Goal: Task Accomplishment & Management: Use online tool/utility

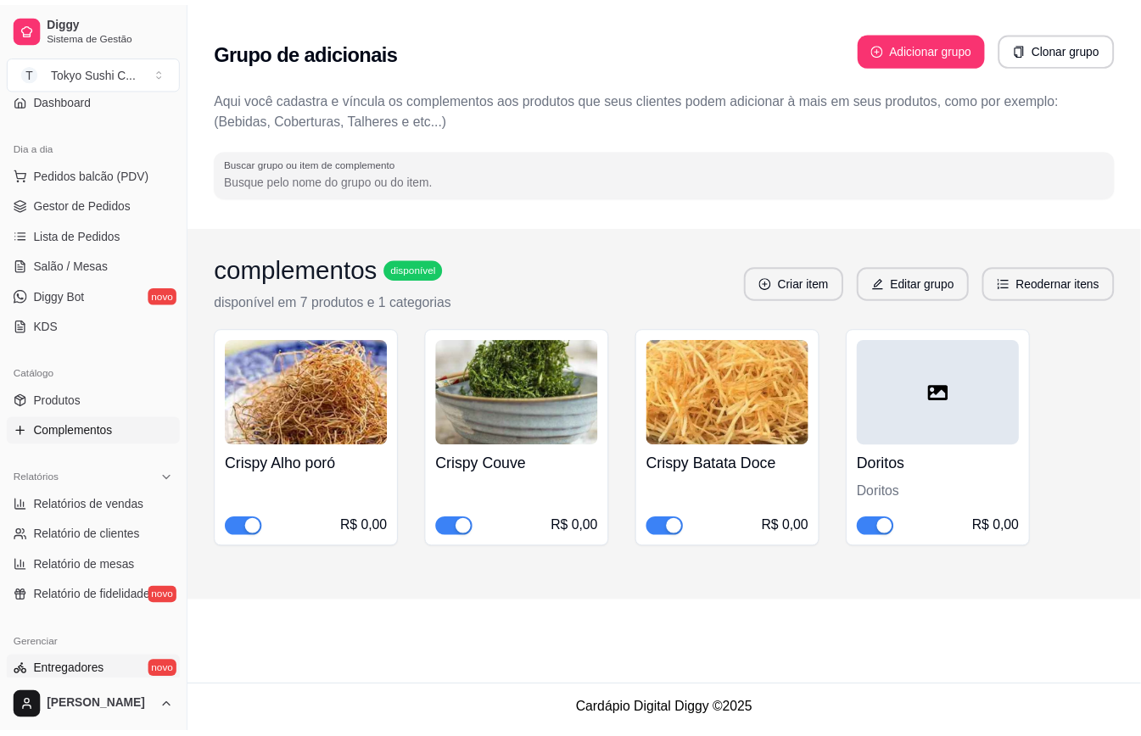
scroll to position [485, 0]
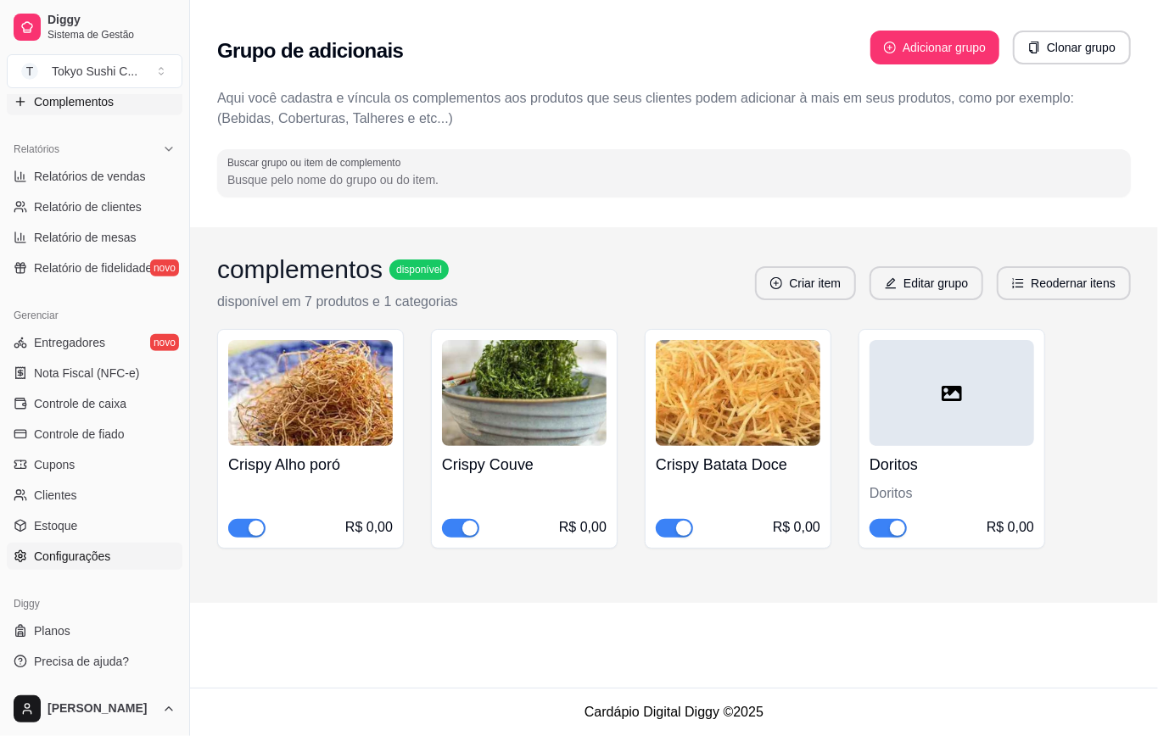
click at [80, 551] on span "Configurações" at bounding box center [72, 556] width 76 height 17
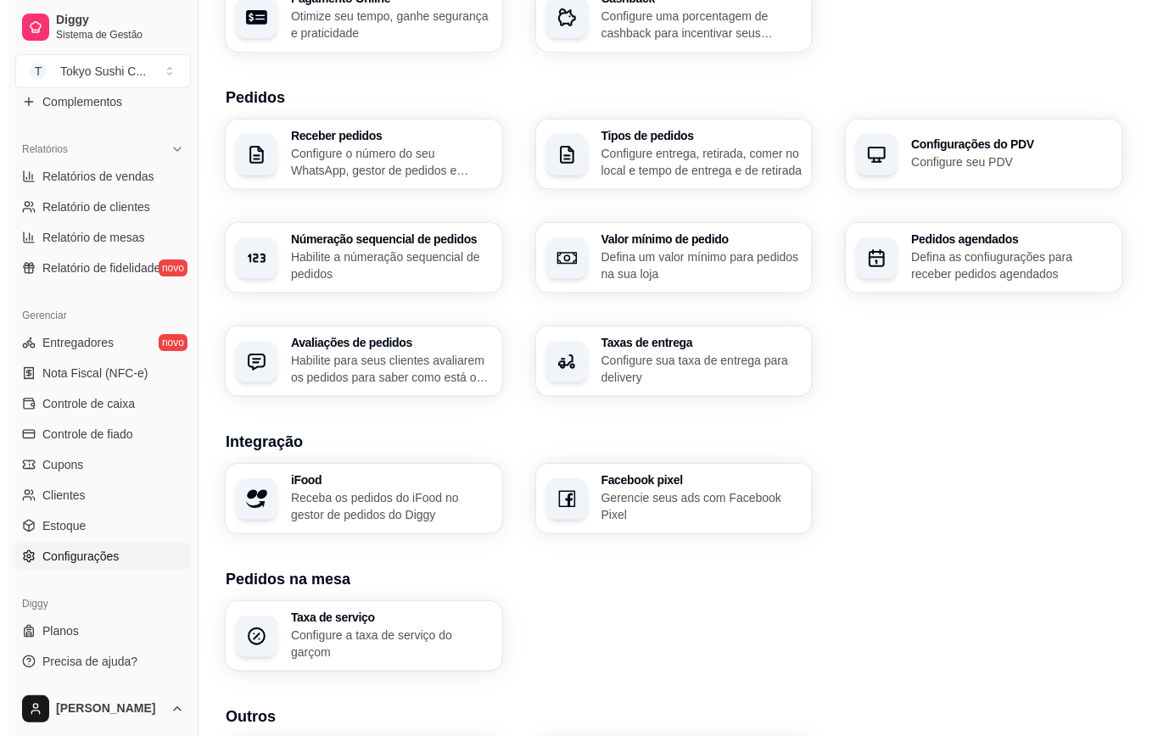
scroll to position [460, 0]
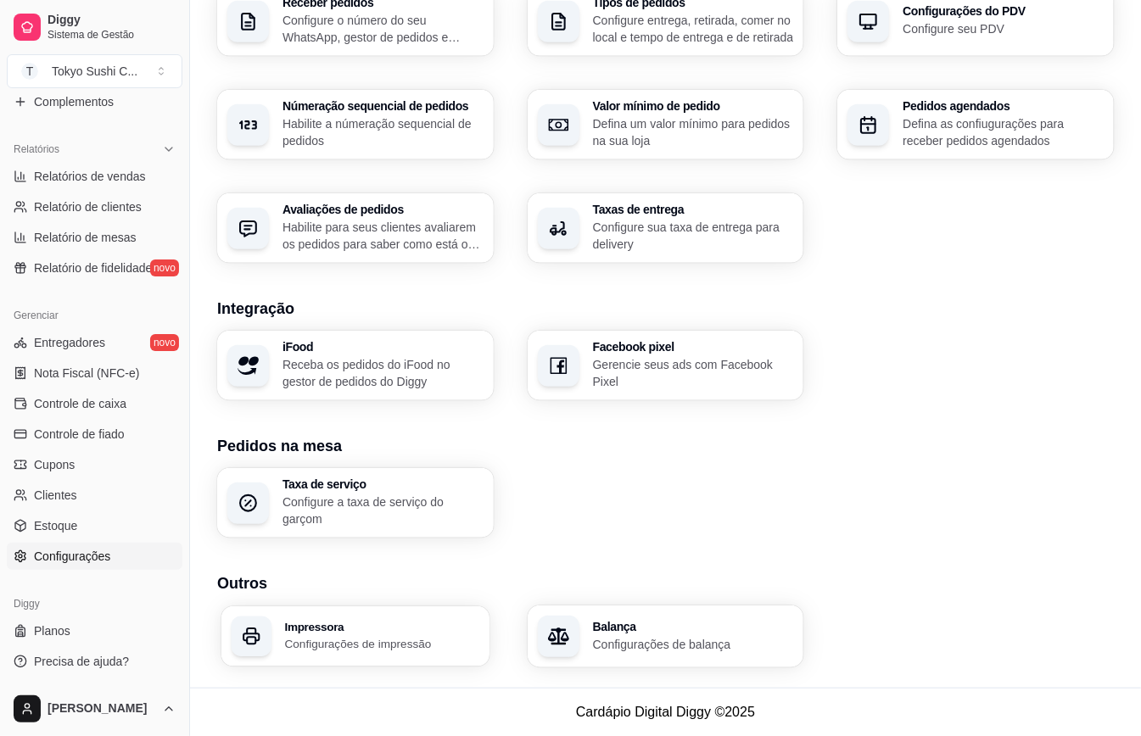
click at [402, 632] on div "Impressora Configurações de impressão" at bounding box center [382, 636] width 195 height 31
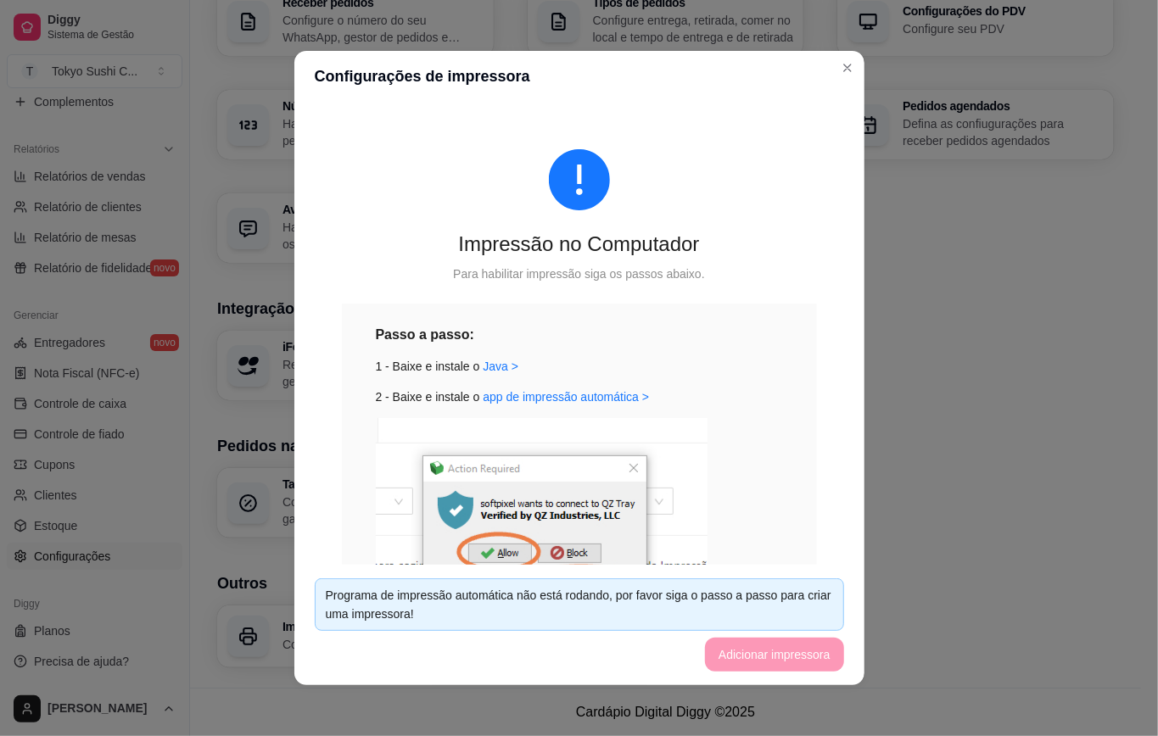
scroll to position [3, 0]
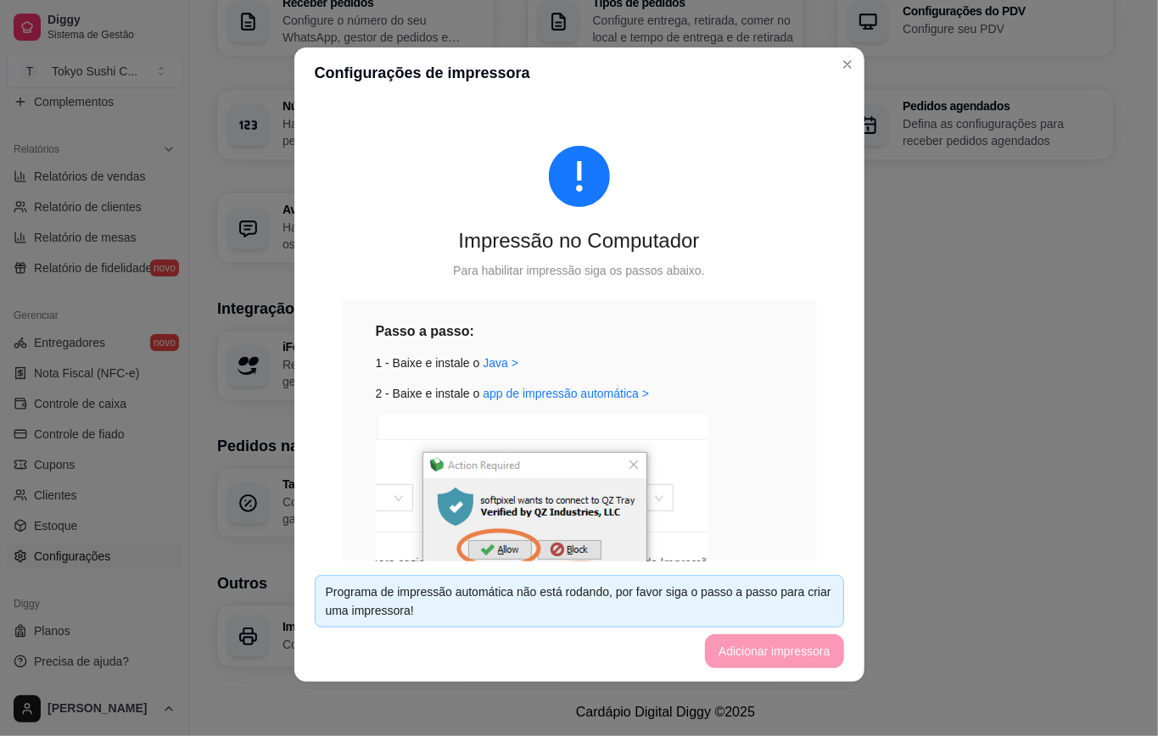
click at [772, 652] on footer "Programa de impressão automática não está rodando, por favor siga o passo a pas…" at bounding box center [579, 621] width 570 height 120
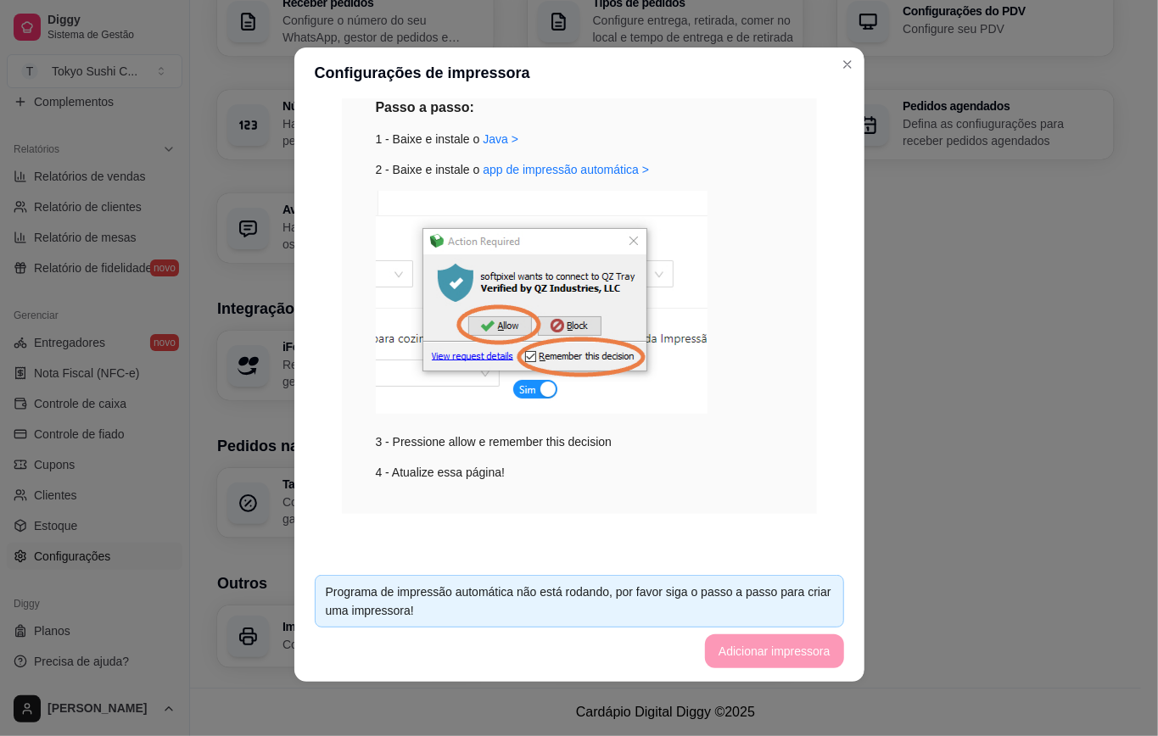
scroll to position [452, 0]
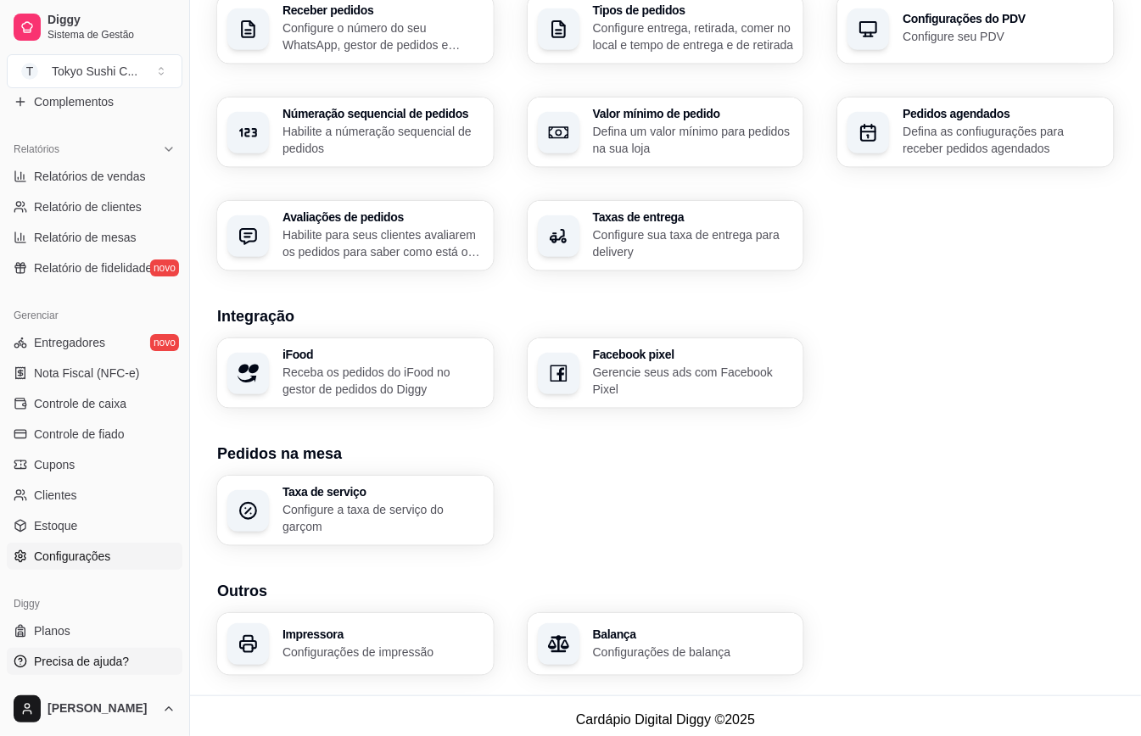
click at [124, 668] on link "Precisa de ajuda?" at bounding box center [95, 661] width 176 height 27
click at [370, 638] on h3 "Impressora" at bounding box center [382, 634] width 195 height 12
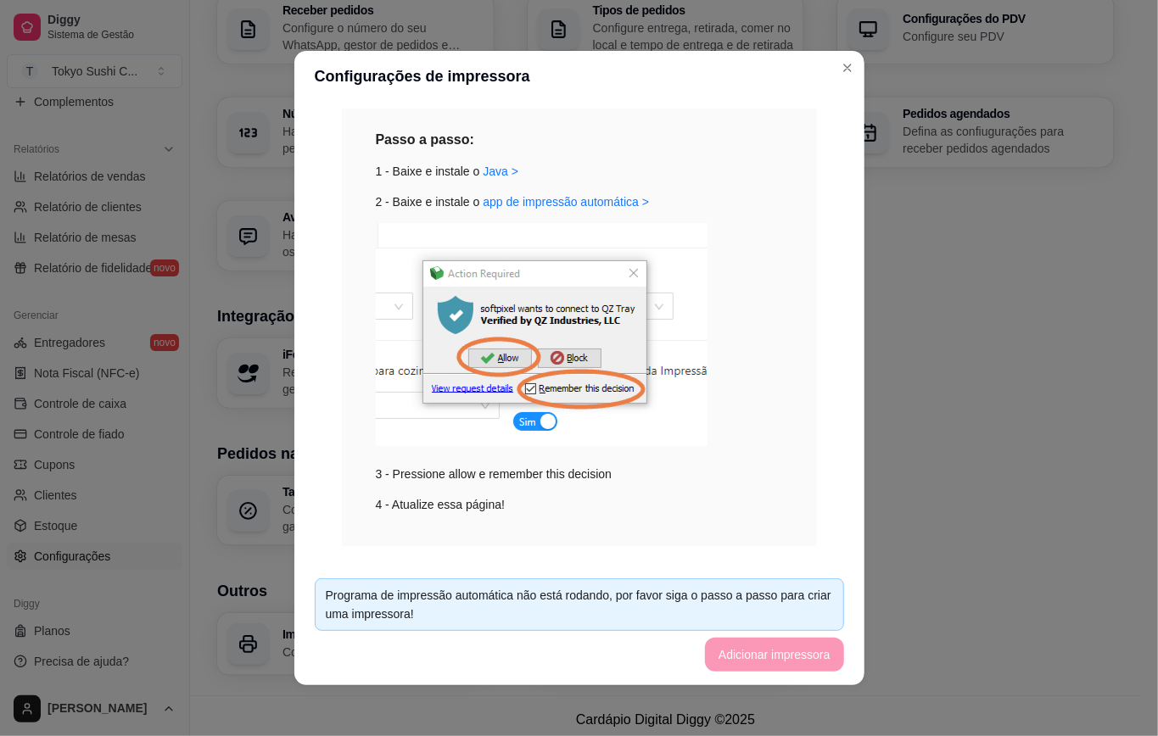
scroll to position [225, 0]
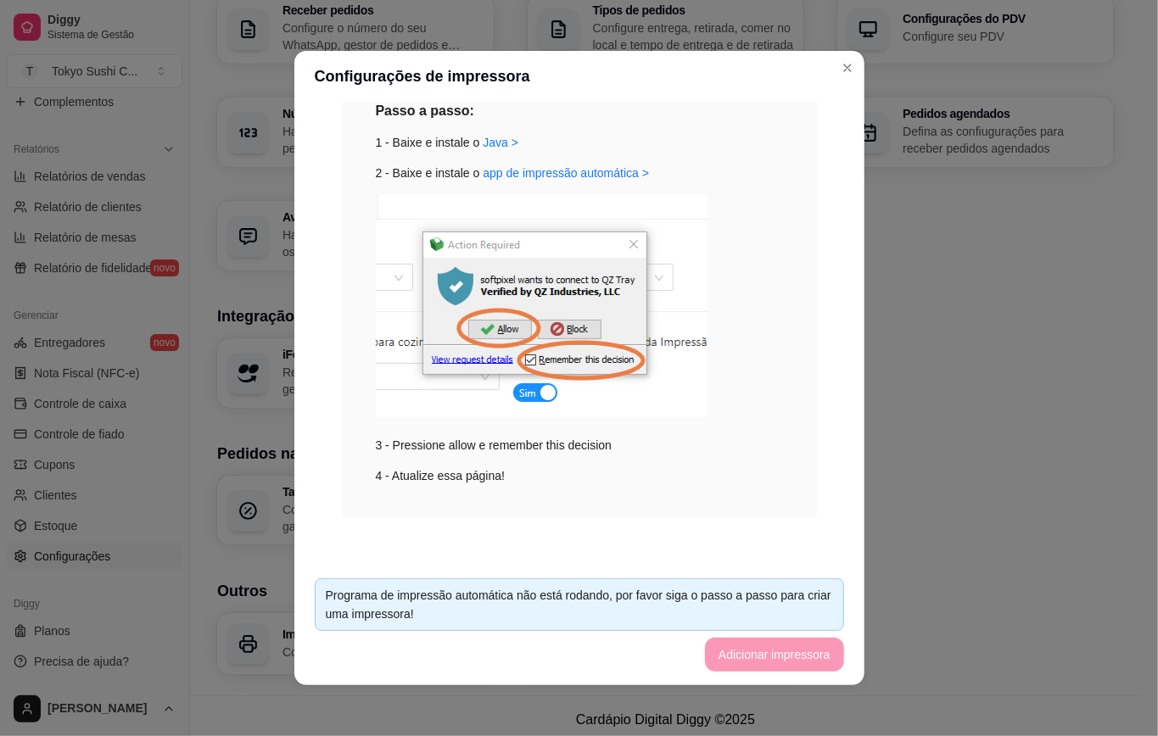
click at [791, 655] on footer "Programa de impressão automática não está rodando, por favor siga o passo a pas…" at bounding box center [579, 625] width 570 height 120
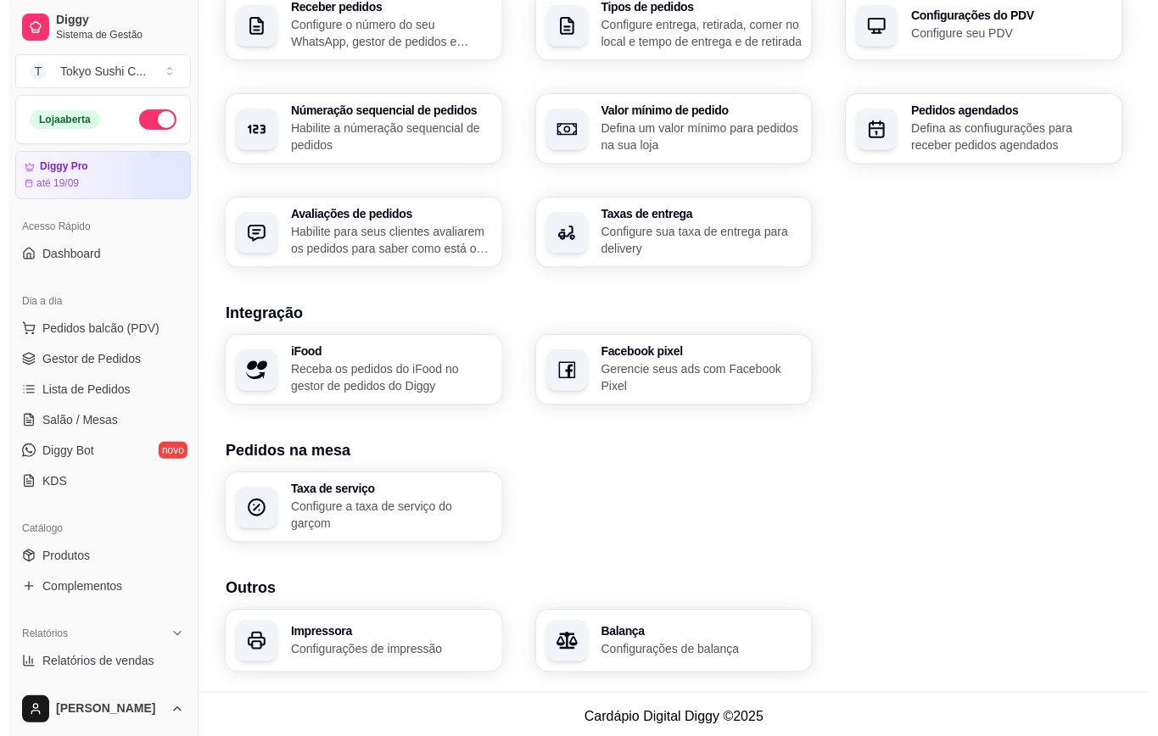
scroll to position [460, 0]
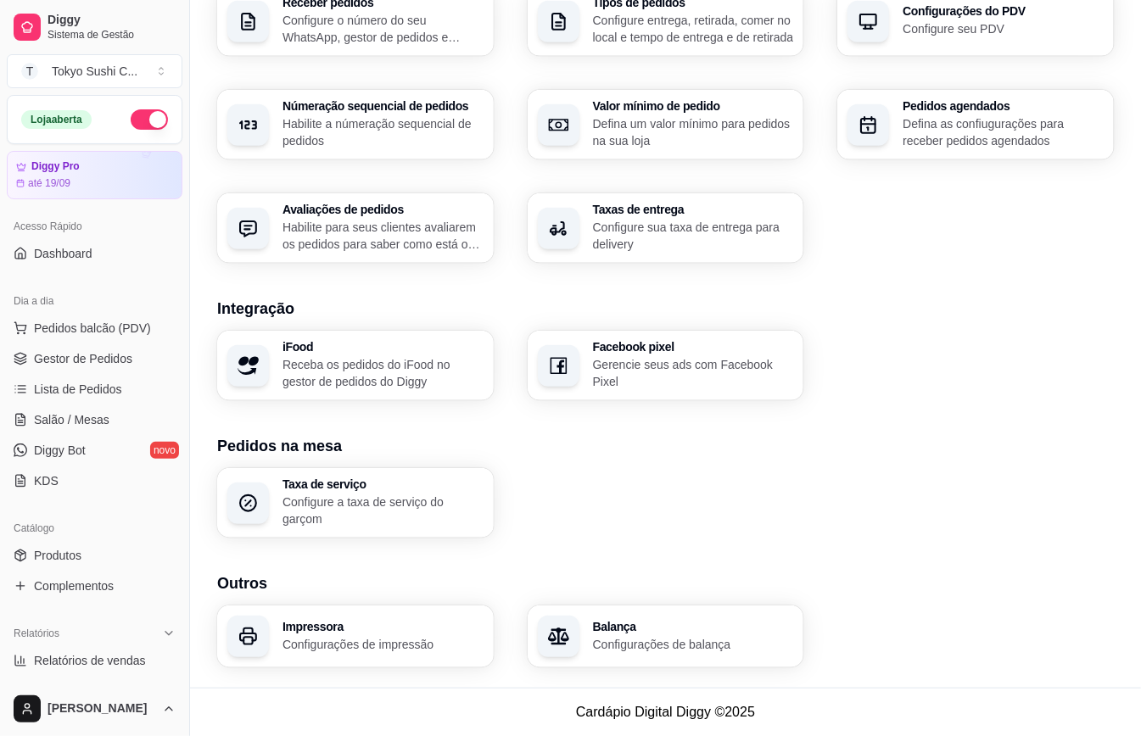
click at [388, 621] on h3 "Impressora" at bounding box center [382, 627] width 201 height 12
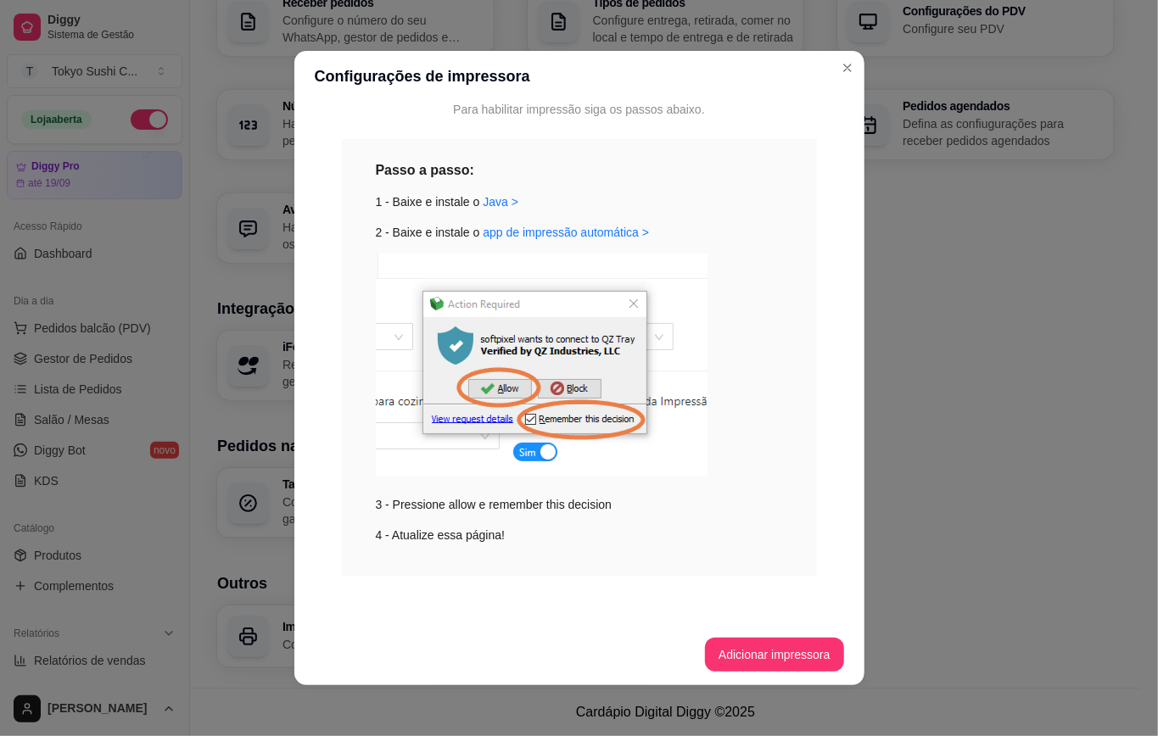
scroll to position [165, 0]
click at [806, 470] on div "Impressão no Computador Para habilitar impressão siga os passos abaixo. Passo a…" at bounding box center [579, 280] width 529 height 673
click at [767, 656] on button "Adicionar impressora" at bounding box center [774, 655] width 139 height 34
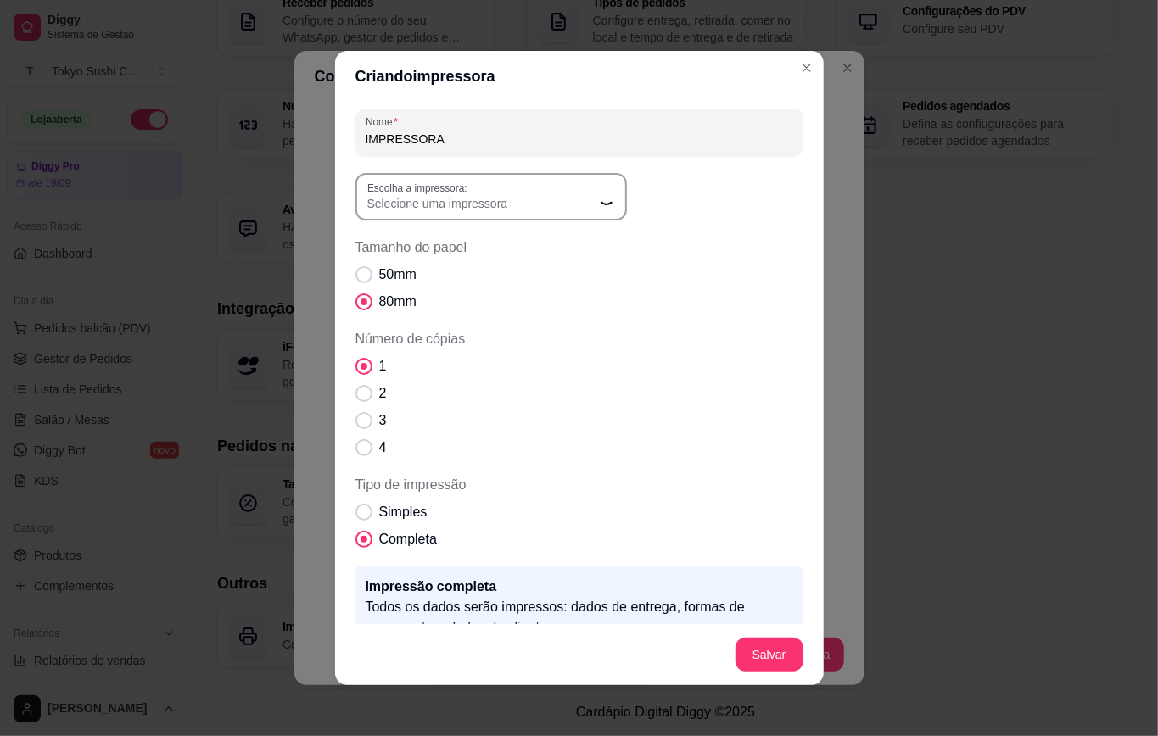
click at [522, 197] on span "Selecione uma impressora" at bounding box center [480, 203] width 227 height 17
click at [361, 270] on span "Tamanho do papel" at bounding box center [363, 274] width 17 height 17
click at [361, 278] on input "50mm" at bounding box center [359, 283] width 11 height 11
radio input "true"
click at [502, 190] on div "Selecione uma impressora" at bounding box center [480, 196] width 227 height 31
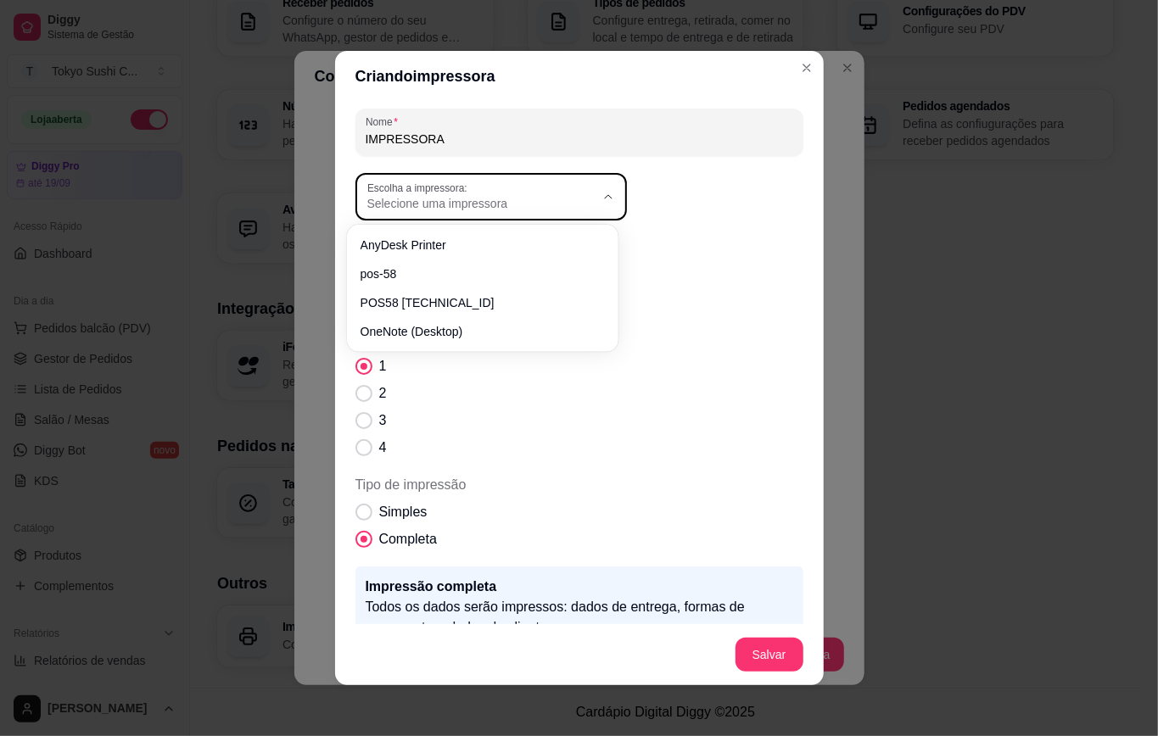
click at [383, 259] on ul "AnyDesk Printer pos-58 POS58 10.0.0.6 OneNote (Desktop)" at bounding box center [483, 289] width 258 height 114
click at [371, 271] on span "pos-58" at bounding box center [474, 272] width 218 height 16
type input "pos-58"
select select "pos-58"
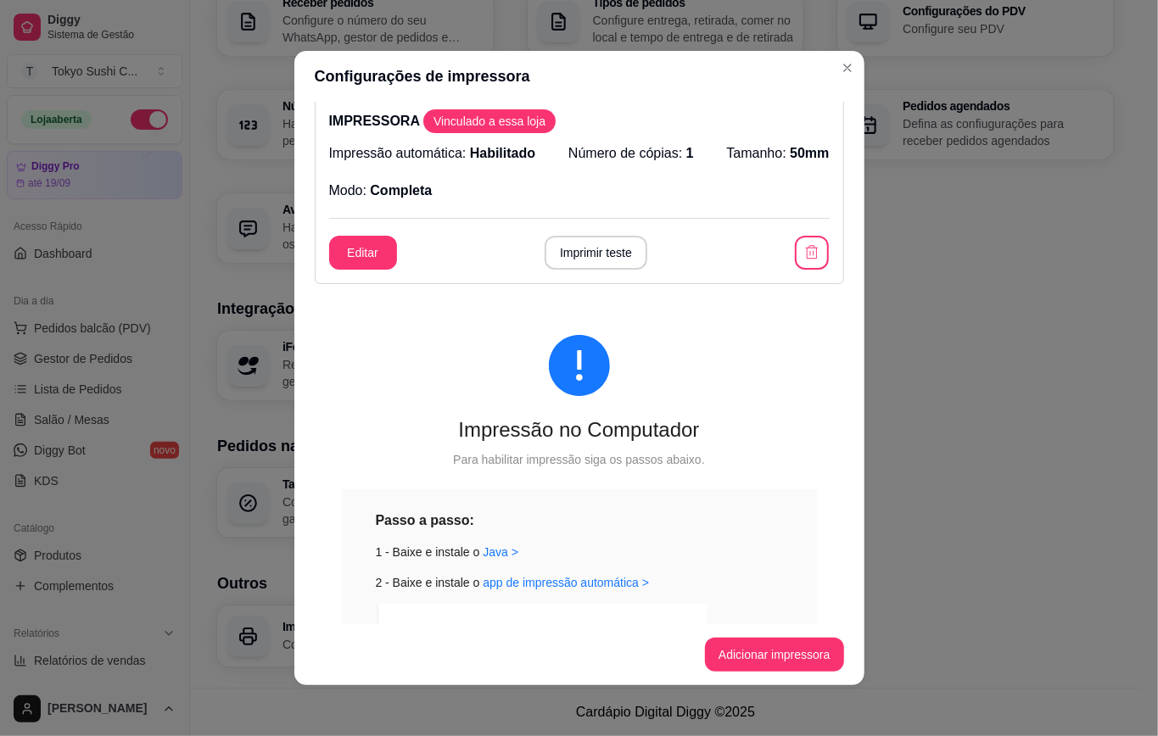
scroll to position [0, 0]
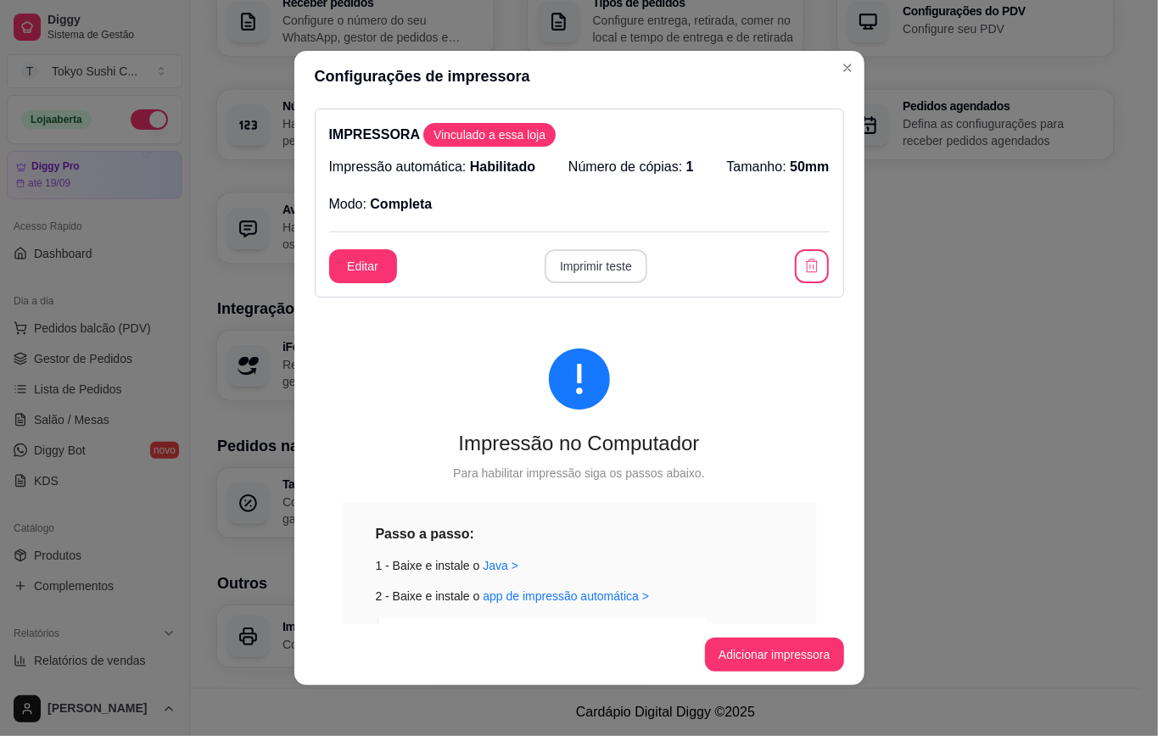
click at [581, 258] on button "Imprimir teste" at bounding box center [595, 266] width 103 height 34
click at [804, 263] on icon "button" at bounding box center [812, 266] width 16 height 16
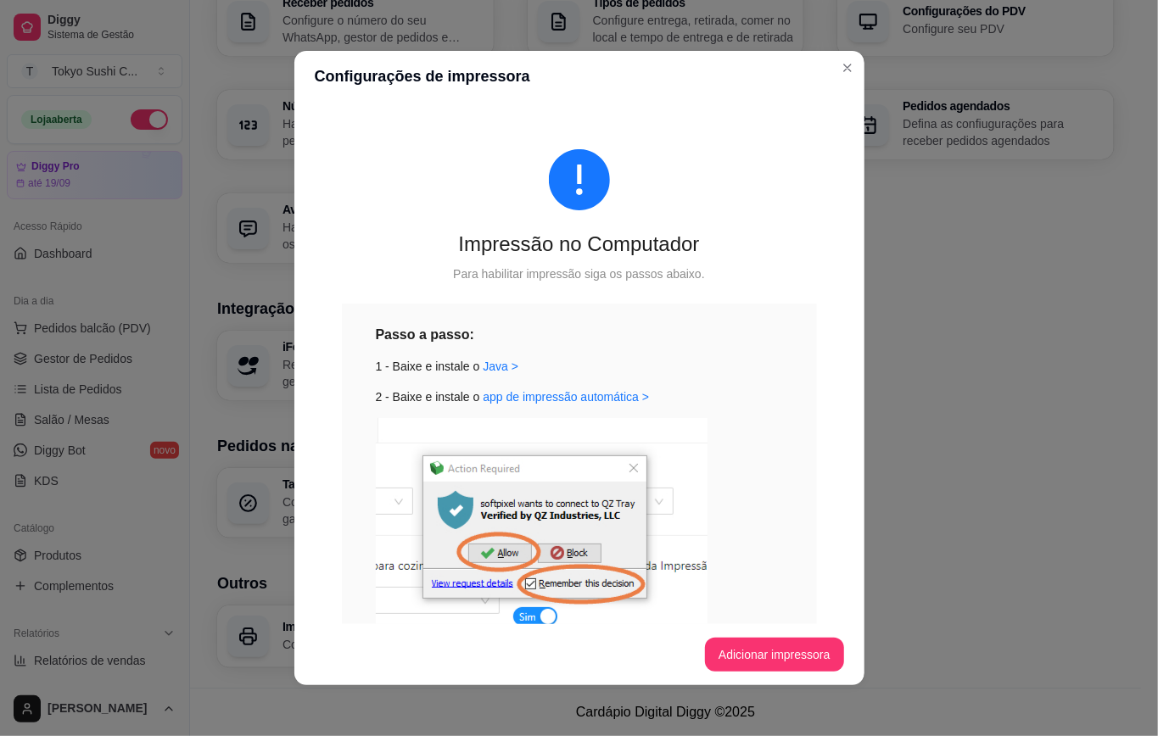
click at [723, 670] on button "Adicionar impressora" at bounding box center [774, 655] width 139 height 34
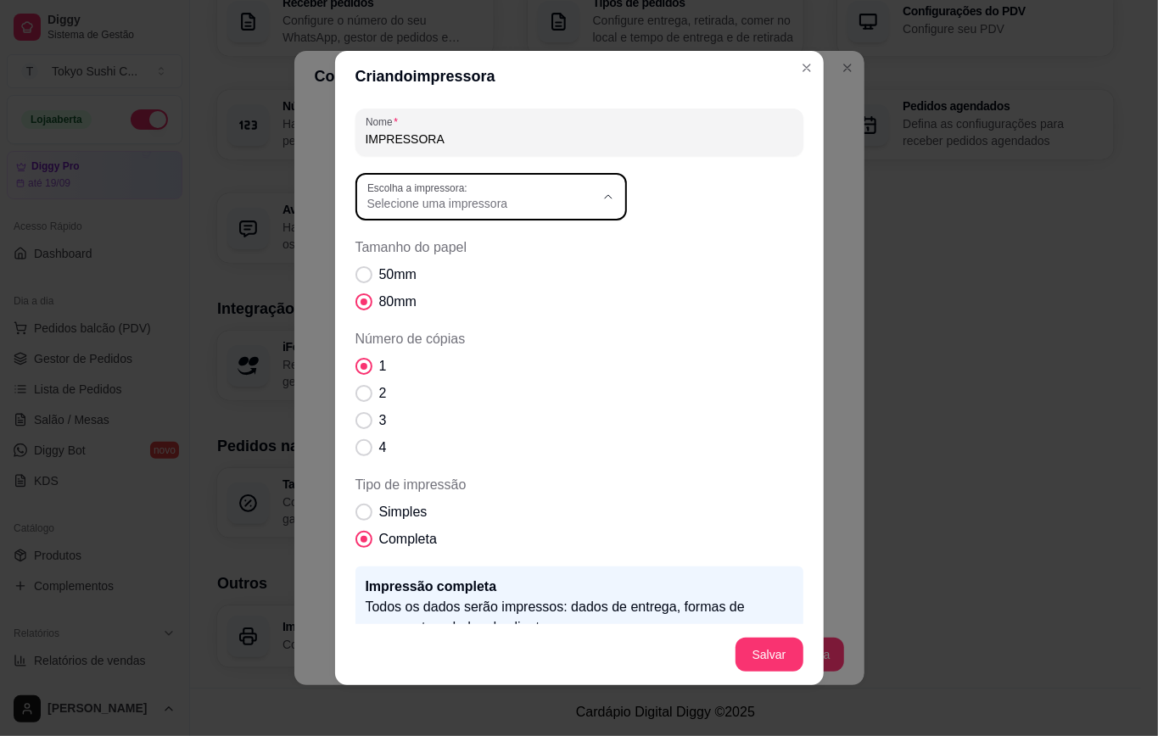
click at [485, 204] on span "Selecione uma impressora" at bounding box center [480, 203] width 227 height 17
click at [444, 299] on span "POS58 10.0.0.6" at bounding box center [474, 300] width 218 height 16
type input "POS58 10.0.0.6"
select select "POS58 10.0.0.6"
click at [349, 266] on label "50mm" at bounding box center [386, 275] width 75 height 34
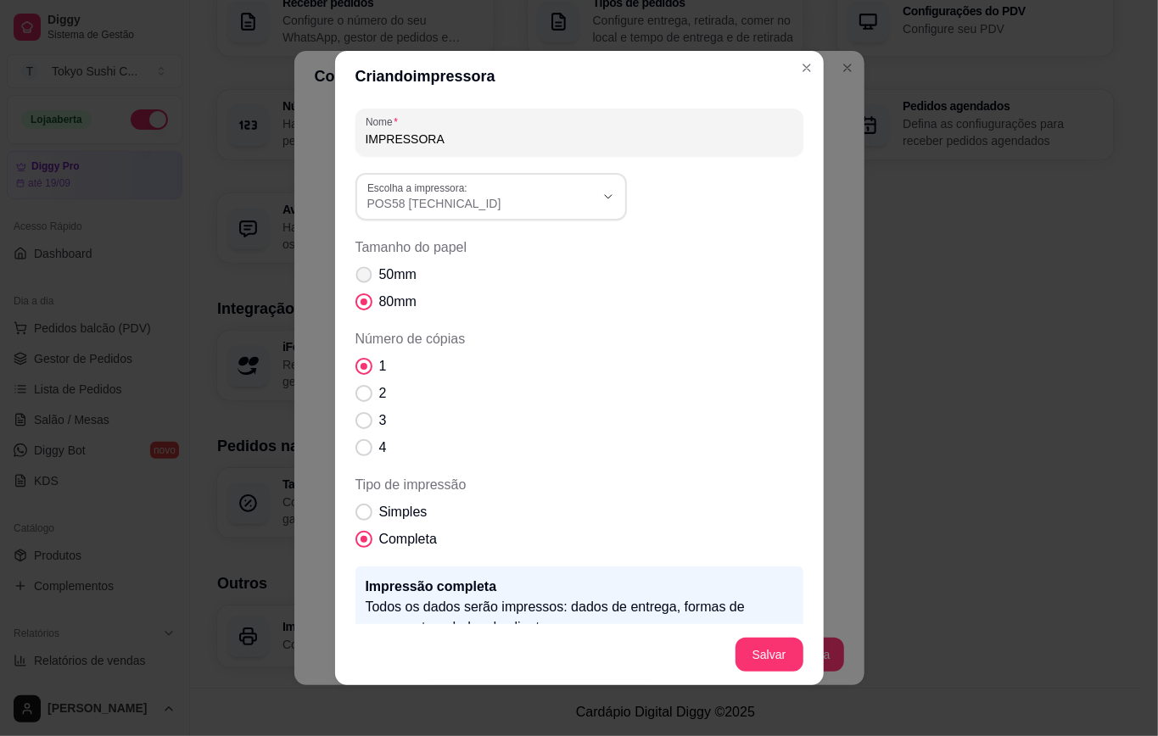
click at [354, 278] on input "50mm" at bounding box center [359, 283] width 11 height 11
radio input "true"
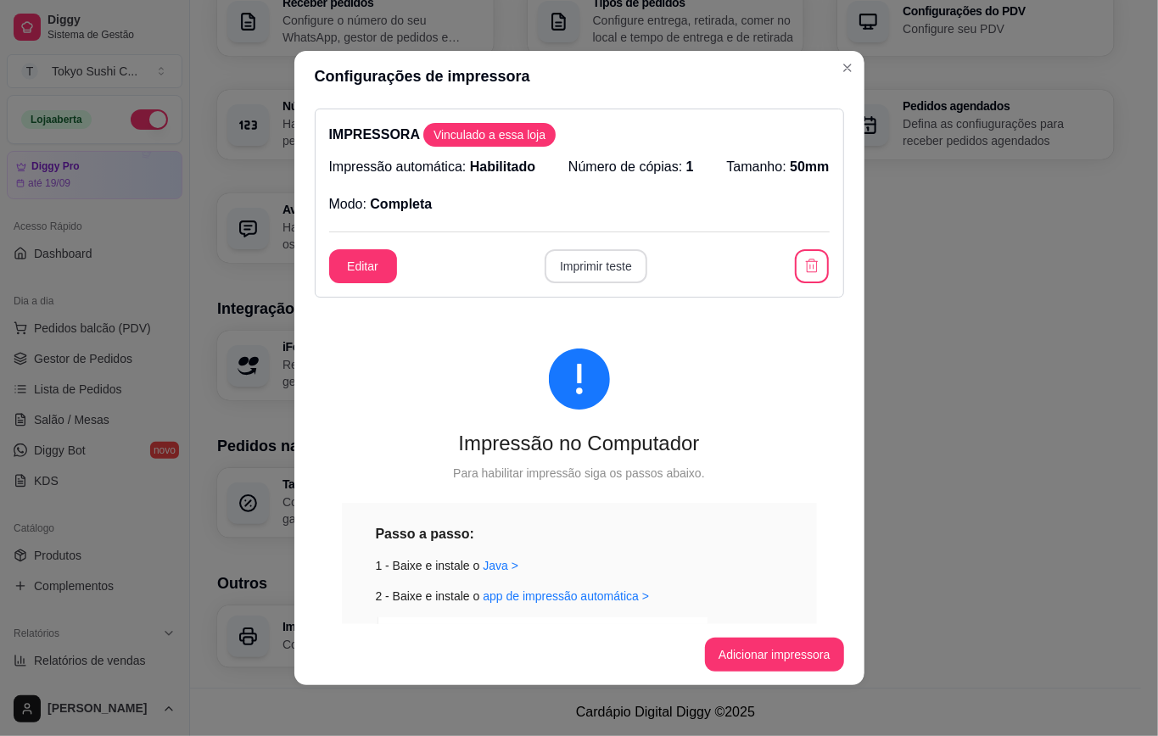
click at [577, 266] on button "Imprimir teste" at bounding box center [595, 266] width 103 height 34
